Goal: Task Accomplishment & Management: Complete application form

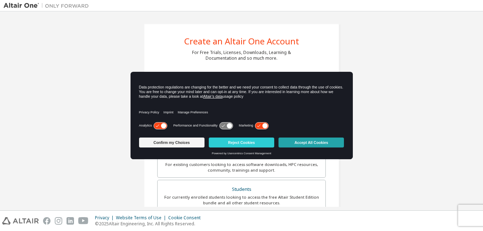
click at [301, 142] on button "Accept All Cookies" at bounding box center [311, 143] width 65 height 10
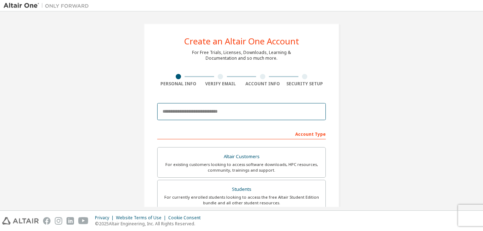
click at [201, 112] on input "email" at bounding box center [241, 111] width 169 height 17
type input "**********"
type input "*****"
type input "**********"
type input "*******"
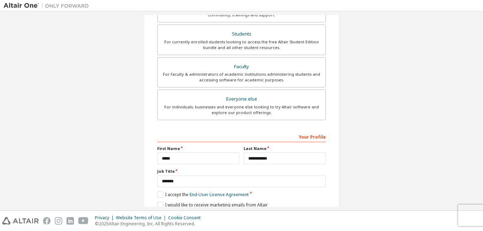
scroll to position [207, 0]
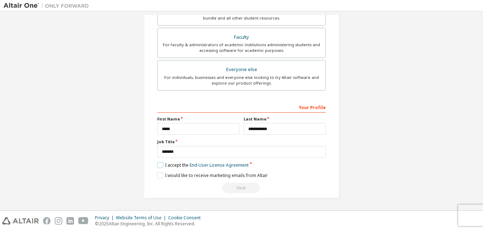
click at [158, 165] on label "I accept the End-User License Agreement" at bounding box center [202, 165] width 91 height 6
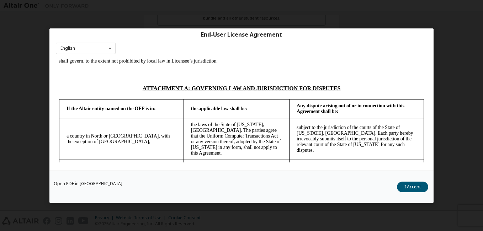
scroll to position [1931, 0]
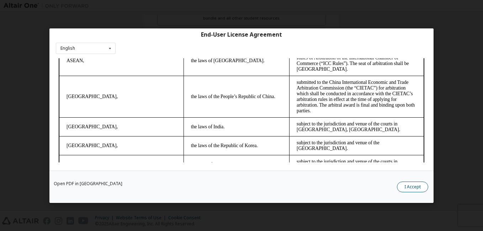
click at [416, 187] on button "I Accept" at bounding box center [412, 187] width 31 height 11
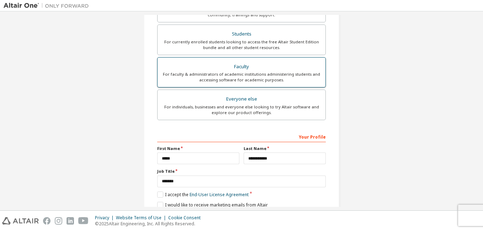
scroll to position [207, 0]
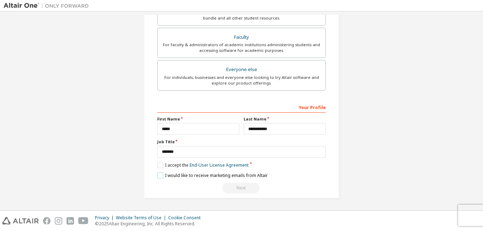
click at [158, 175] on label "I would like to receive marketing emails from Altair" at bounding box center [212, 176] width 111 height 6
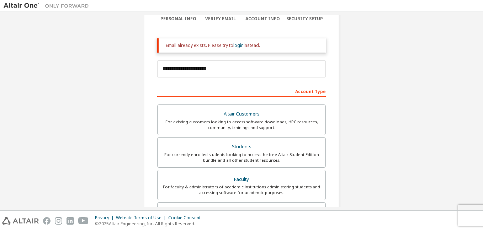
scroll to position [30, 0]
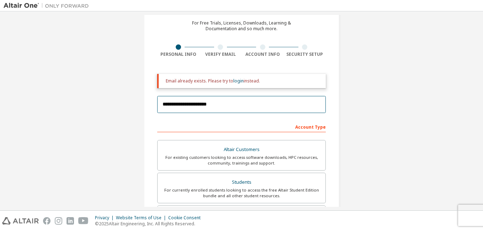
click at [219, 105] on input "**********" at bounding box center [241, 104] width 169 height 17
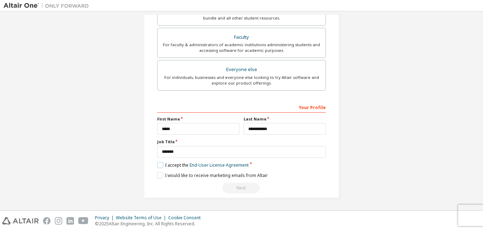
click at [159, 166] on label "I accept the End-User License Agreement" at bounding box center [202, 165] width 91 height 6
click at [159, 165] on label "I accept the End-User License Agreement" at bounding box center [202, 165] width 91 height 6
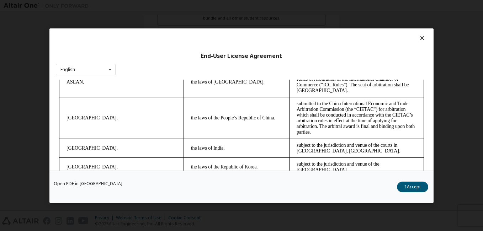
scroll to position [21, 0]
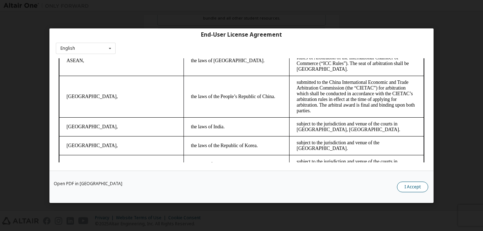
click at [407, 190] on button "I Accept" at bounding box center [412, 187] width 31 height 11
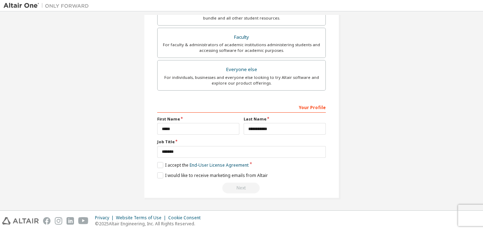
click at [237, 188] on div "Next" at bounding box center [241, 188] width 169 height 11
click at [236, 189] on div "Next" at bounding box center [241, 188] width 169 height 11
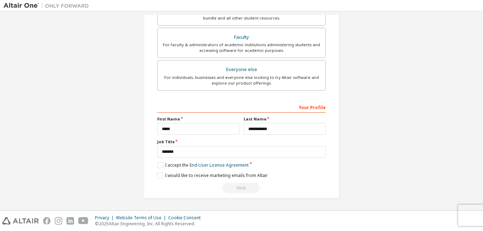
click at [236, 189] on div "Next" at bounding box center [241, 188] width 169 height 11
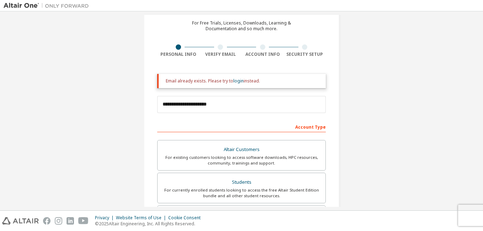
scroll to position [0, 0]
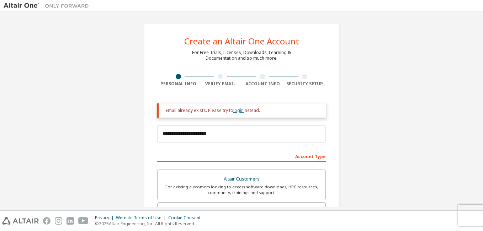
click at [237, 113] on link "login" at bounding box center [238, 110] width 10 height 6
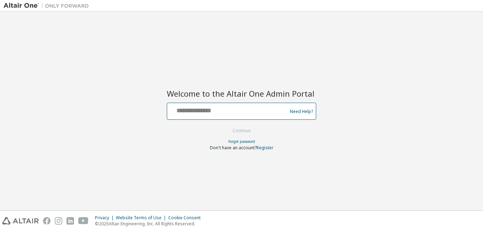
click at [219, 112] on input "text" at bounding box center [228, 110] width 116 height 10
type input "**********"
click at [232, 132] on button "Continue" at bounding box center [241, 131] width 33 height 11
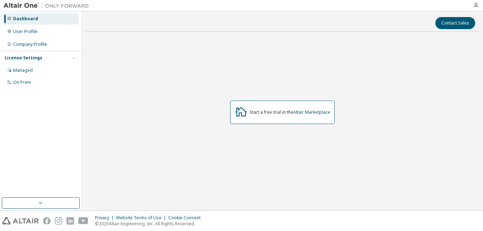
click at [240, 113] on icon at bounding box center [242, 111] width 12 height 9
click at [450, 26] on button "Contact Sales" at bounding box center [455, 23] width 40 height 12
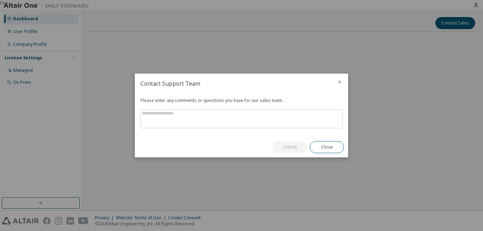
click at [337, 82] on icon "close" at bounding box center [340, 82] width 6 height 6
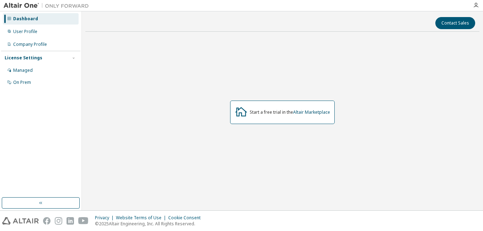
click at [28, 17] on div "Dashboard" at bounding box center [25, 19] width 25 height 6
click at [26, 33] on div "User Profile" at bounding box center [25, 32] width 24 height 6
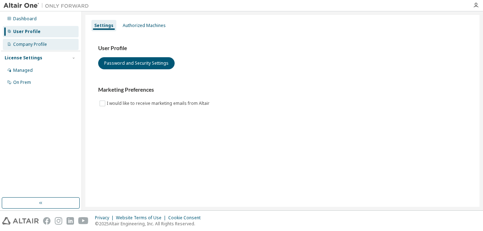
click at [32, 44] on div "Company Profile" at bounding box center [30, 45] width 34 height 6
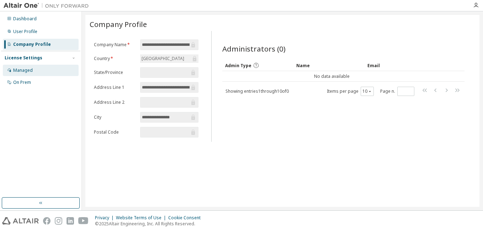
click at [25, 68] on div "Managed" at bounding box center [23, 71] width 20 height 6
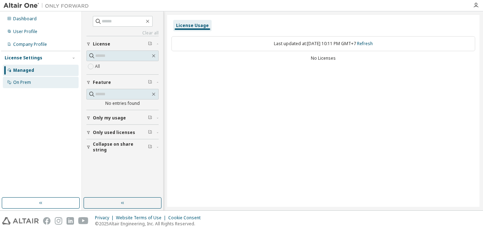
click at [13, 82] on div "On Prem" at bounding box center [22, 83] width 18 height 6
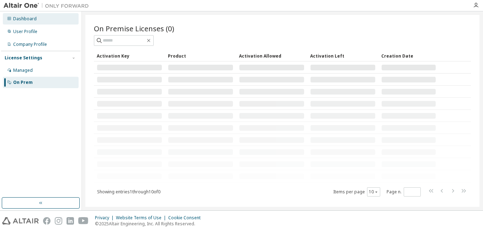
click at [29, 14] on div "Dashboard" at bounding box center [41, 18] width 76 height 11
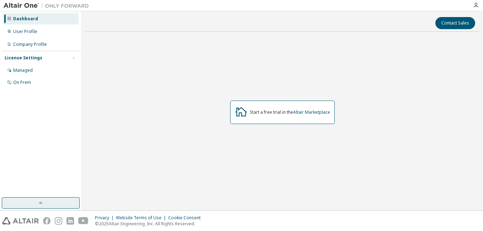
click at [56, 200] on button "button" at bounding box center [41, 202] width 78 height 11
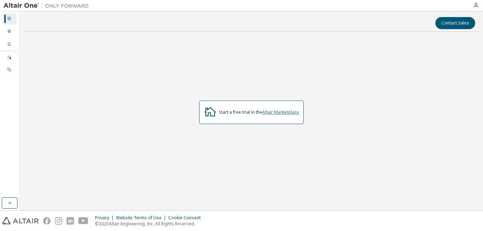
click at [272, 110] on link "Altair Marketplace" at bounding box center [280, 112] width 37 height 6
